Goal: Information Seeking & Learning: Learn about a topic

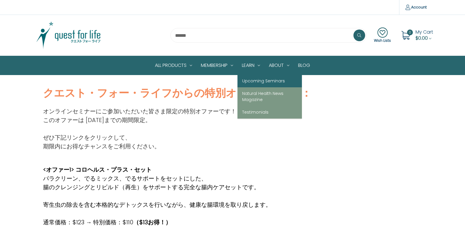
click at [249, 78] on link "Upcoming Seminars" at bounding box center [269, 81] width 64 height 13
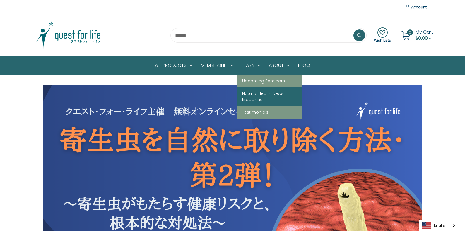
click at [255, 95] on link "Natural Health News Magazine" at bounding box center [269, 96] width 64 height 19
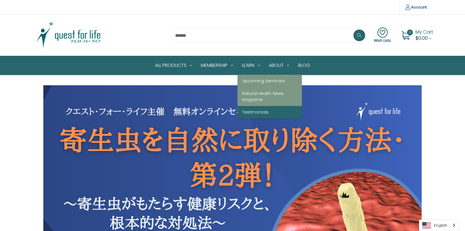
click at [252, 112] on link "Testimonials" at bounding box center [269, 112] width 64 height 13
